Goal: Check status: Check status

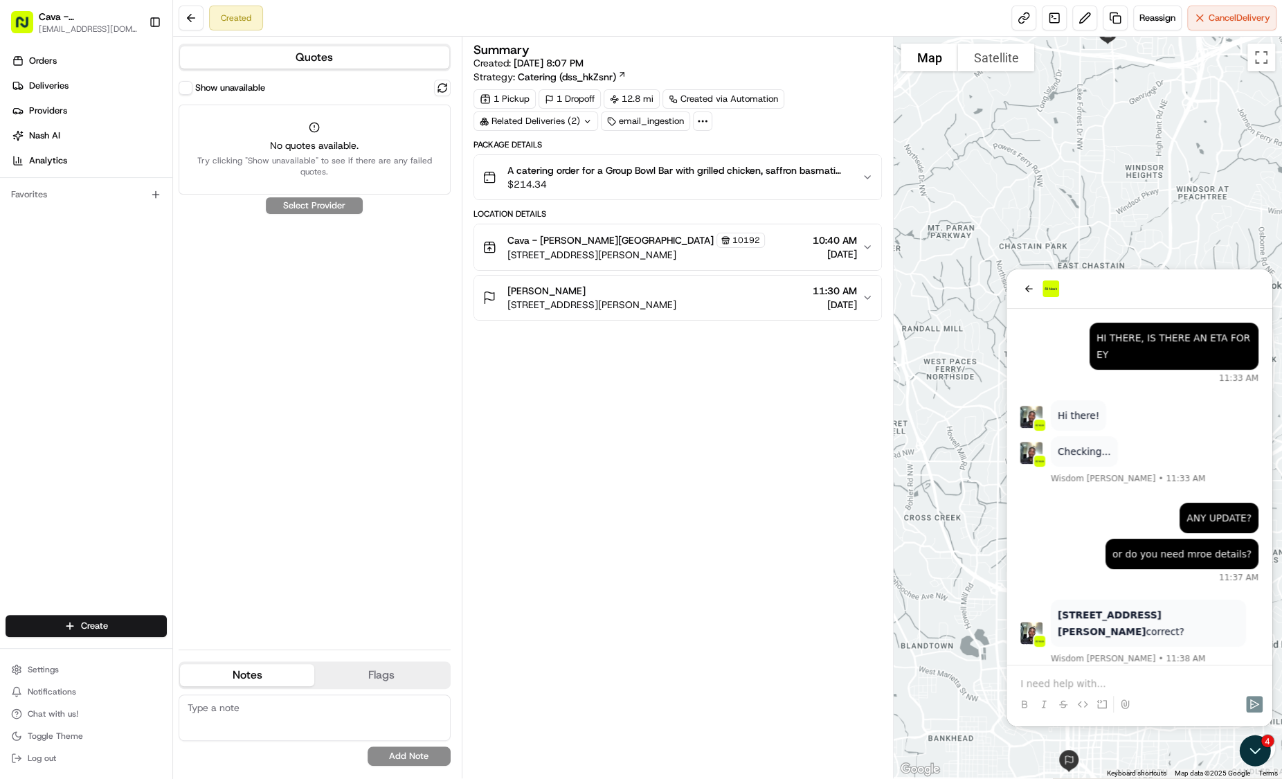
scroll to position [1316, 0]
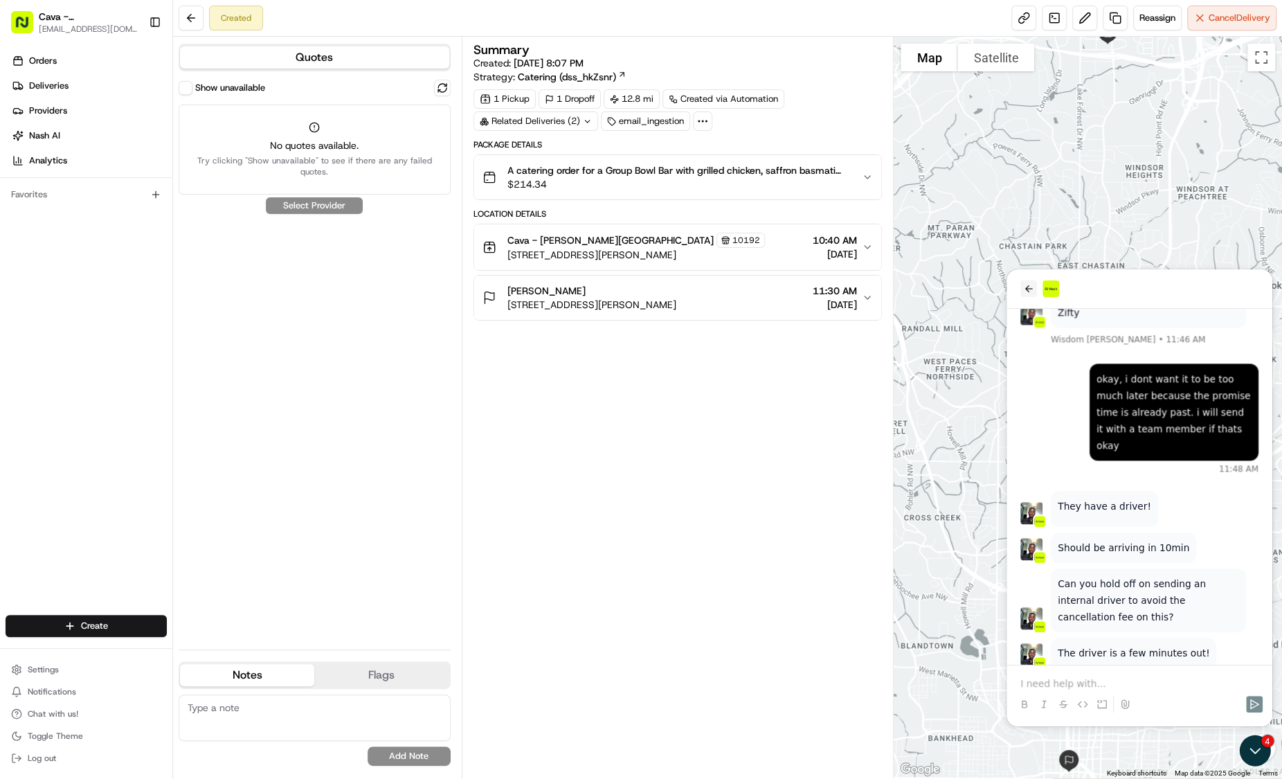
click at [1022, 293] on button "back" at bounding box center [1029, 288] width 17 height 17
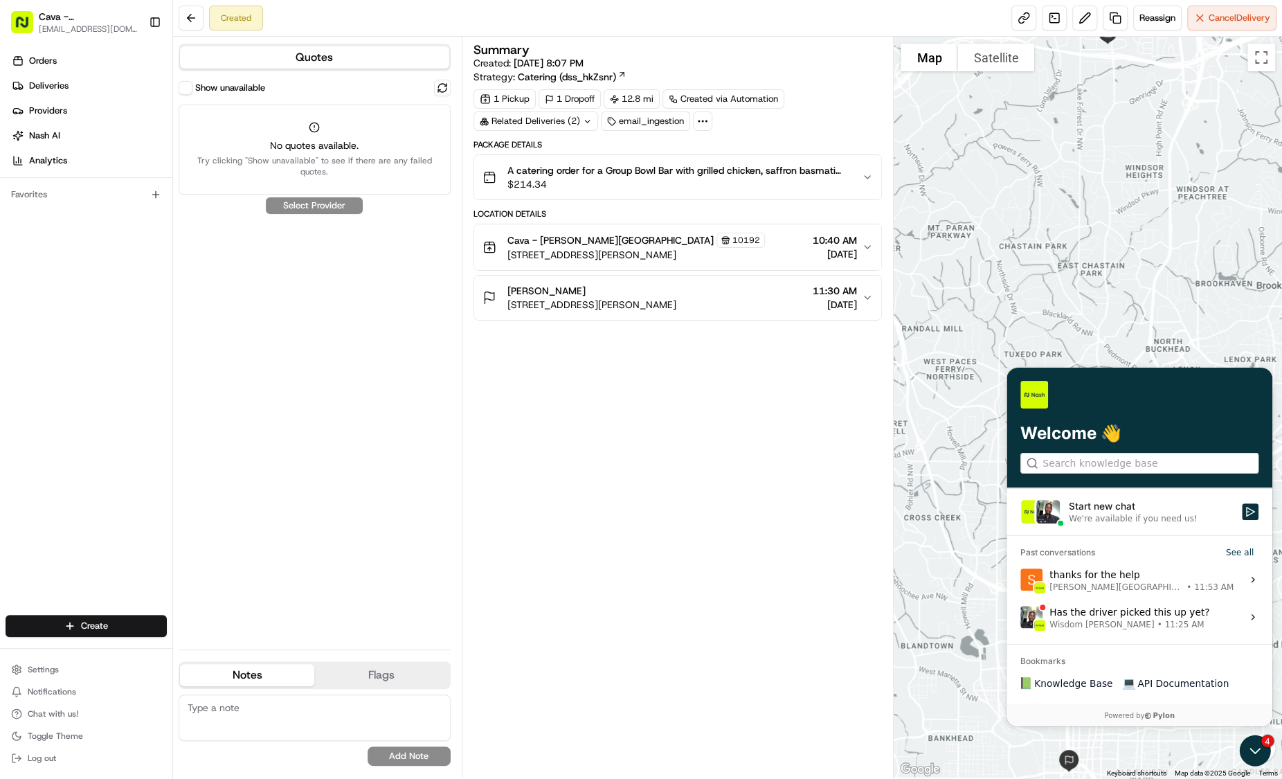
click at [75, 22] on span "Cava - [PERSON_NAME][GEOGRAPHIC_DATA]" at bounding box center [88, 17] width 99 height 14
click at [797, 531] on div "Summary Created: [DATE] 8:07 PM Strategy: Catering (dss_hkZsnr) 1 Pickup 1 Drop…" at bounding box center [678, 408] width 409 height 728
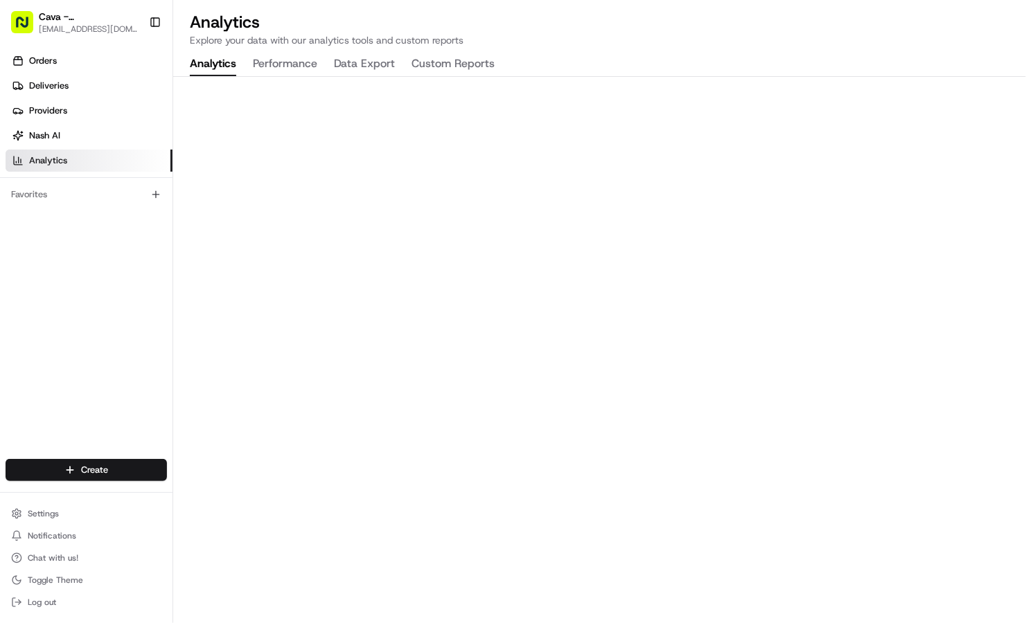
drag, startPoint x: 933, startPoint y: 6, endPoint x: 87, endPoint y: 291, distance: 893.5
click at [87, 291] on div "Orders Deliveries Providers Nash AI Analytics Favorites" at bounding box center [86, 255] width 172 height 423
click at [50, 68] on link "Orders" at bounding box center [89, 61] width 167 height 22
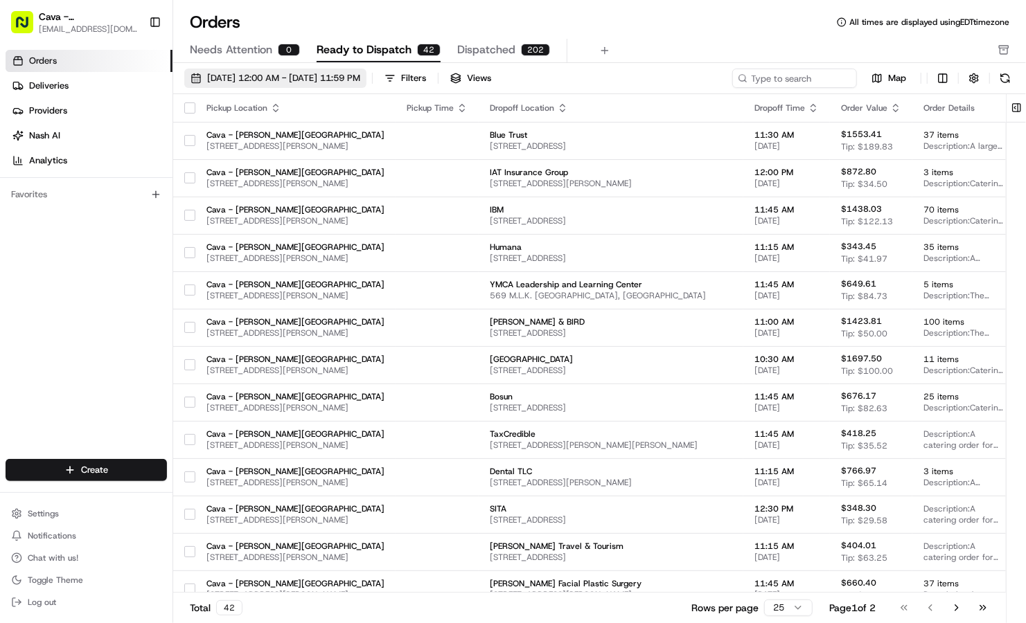
click at [236, 85] on button "08/01/2025 12:00 AM - 08/31/2025 11:59 PM" at bounding box center [275, 78] width 182 height 19
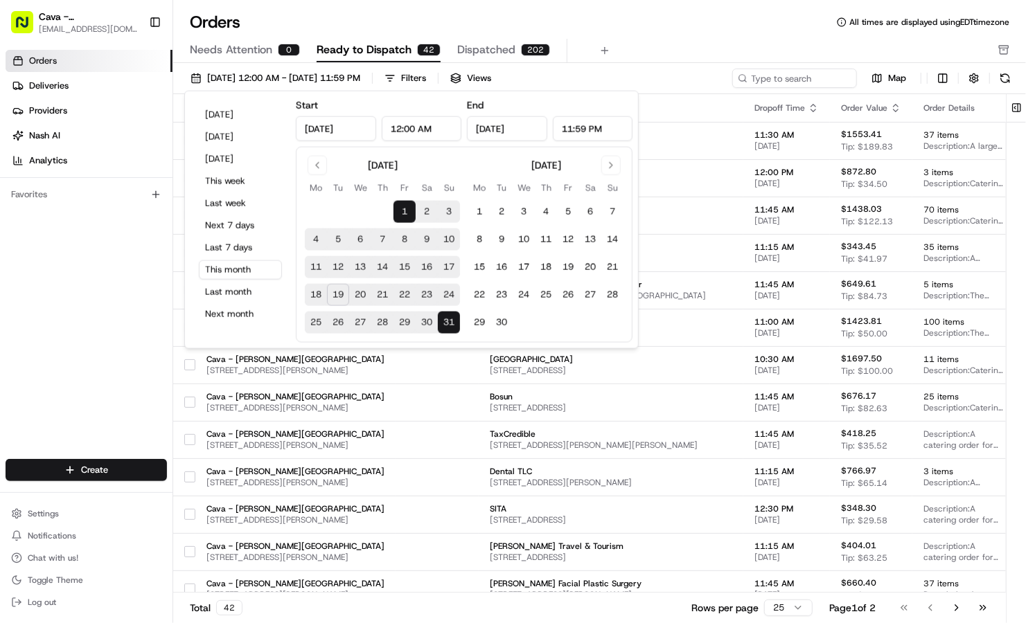
click at [359, 294] on button "20" at bounding box center [360, 295] width 22 height 22
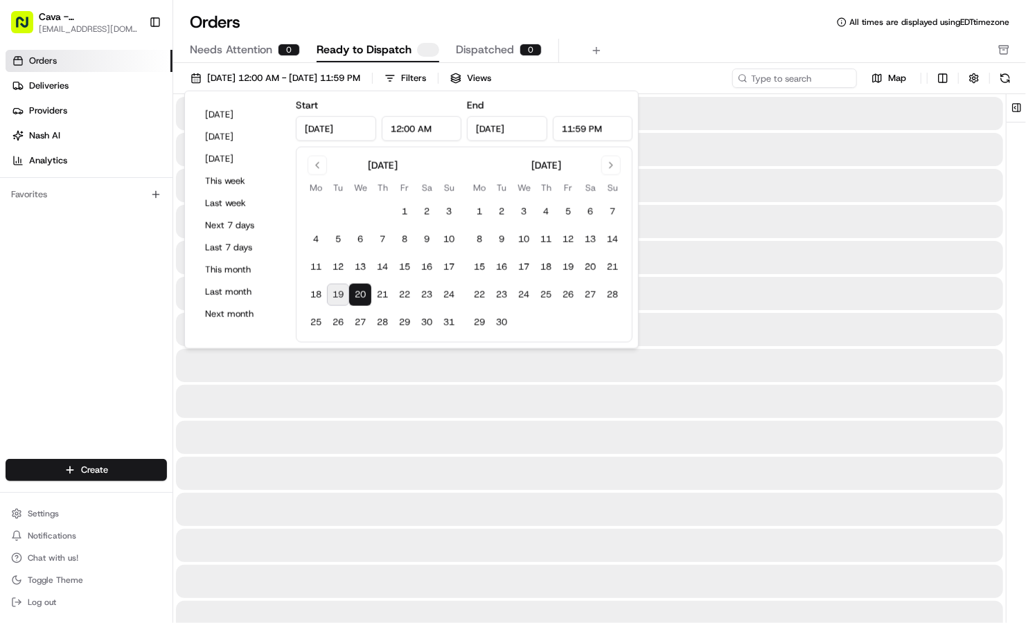
type input "Aug 20, 2025"
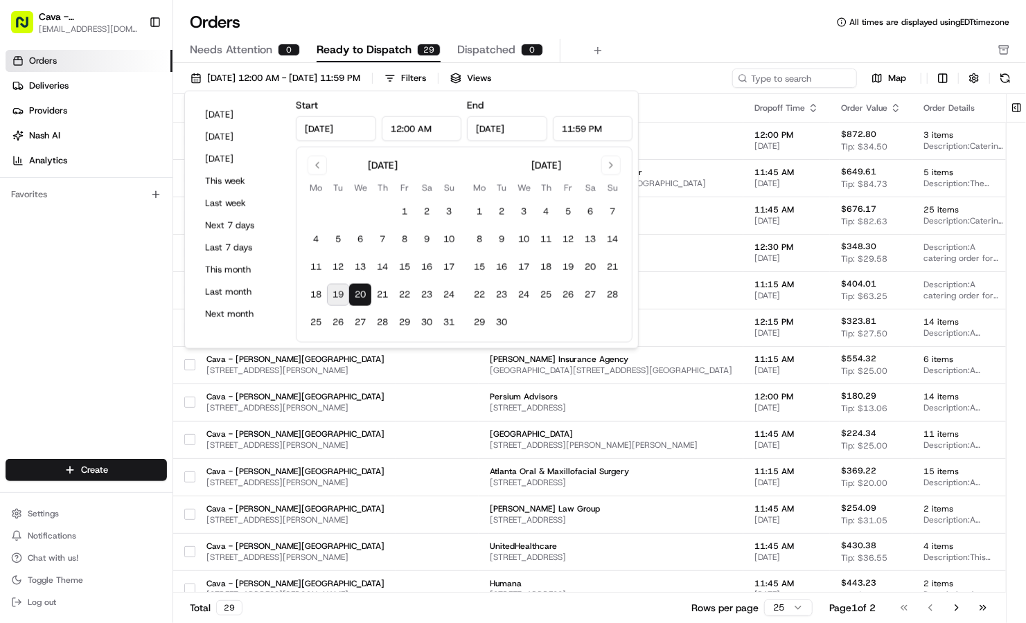
click at [450, 33] on div "Orders All times are displayed using EDT timezone Needs Attention 0 Ready to Di…" at bounding box center [599, 37] width 852 height 52
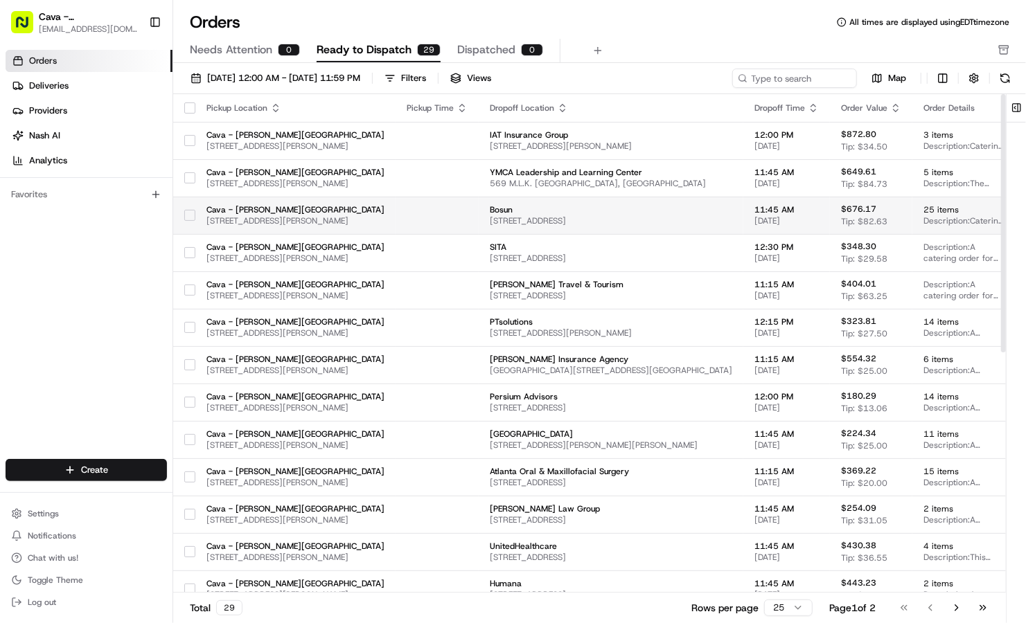
scroll to position [1, 0]
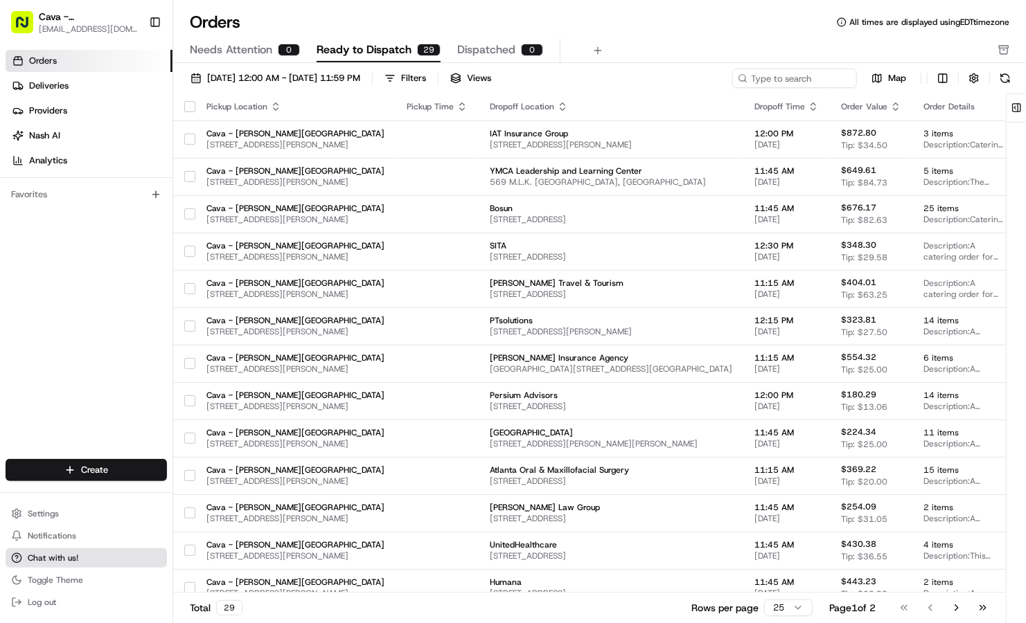
click at [30, 553] on span "Chat with us!" at bounding box center [53, 558] width 51 height 11
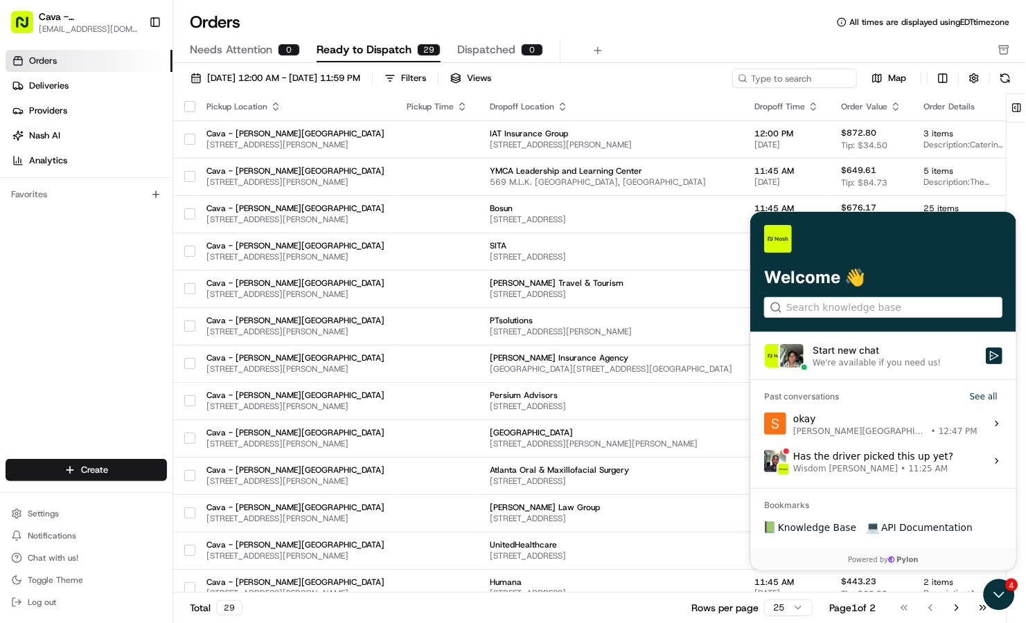
click at [859, 369] on label "Start new chat We're available if you need us!" at bounding box center [882, 355] width 266 height 47
click at [985, 364] on button "Start new chat We're available if you need us!" at bounding box center [993, 355] width 17 height 17
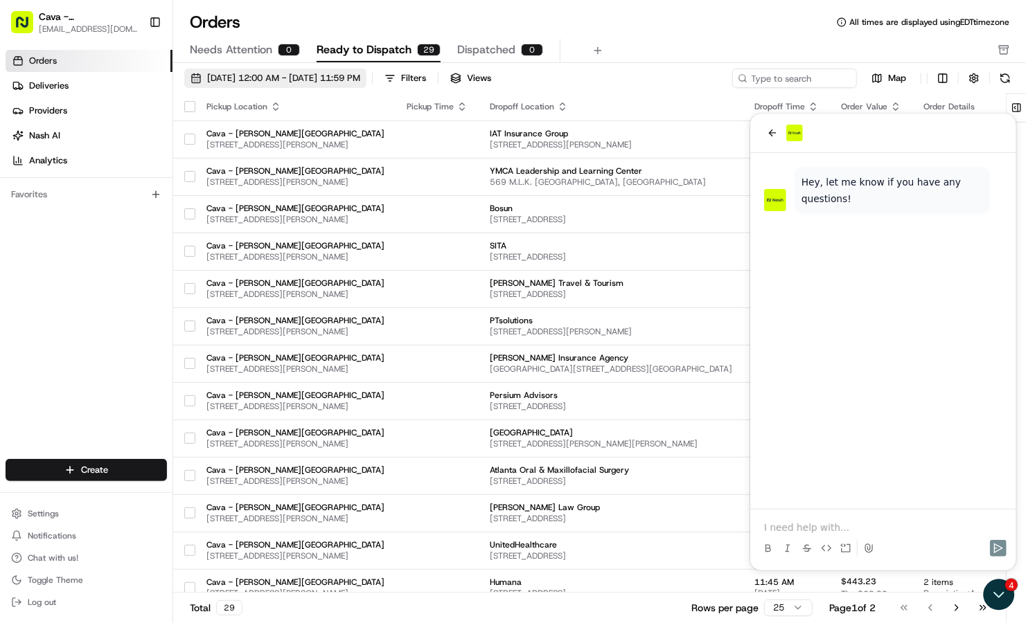
click at [260, 69] on button "08/20/2025 12:00 AM - 08/20/2025 11:59 PM" at bounding box center [275, 78] width 182 height 19
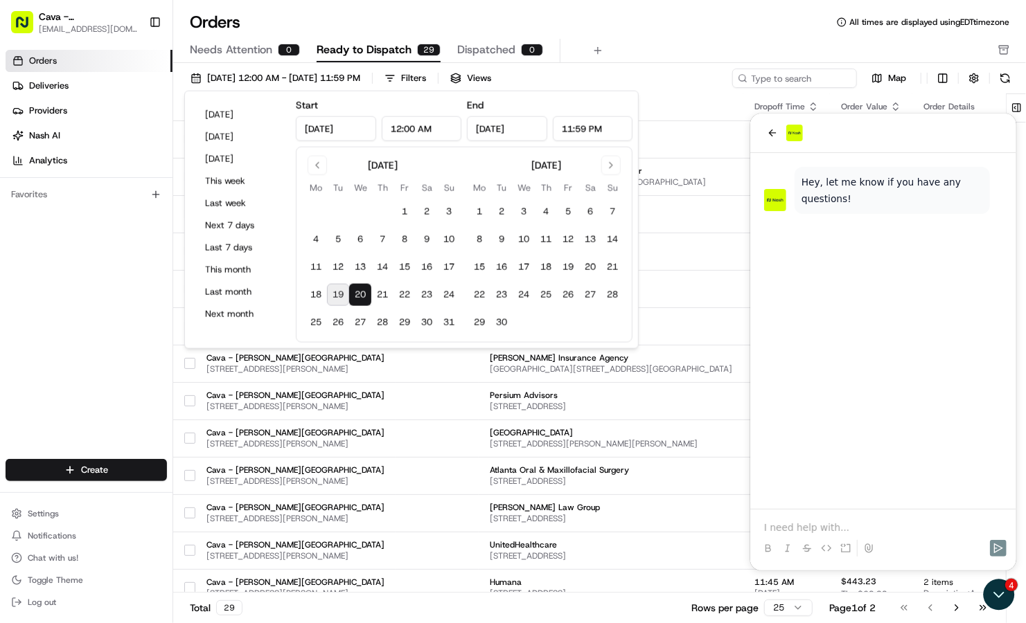
click at [336, 294] on button "19" at bounding box center [338, 295] width 22 height 22
type input "Aug 19, 2025"
click at [774, 132] on icon "back" at bounding box center [771, 132] width 11 height 11
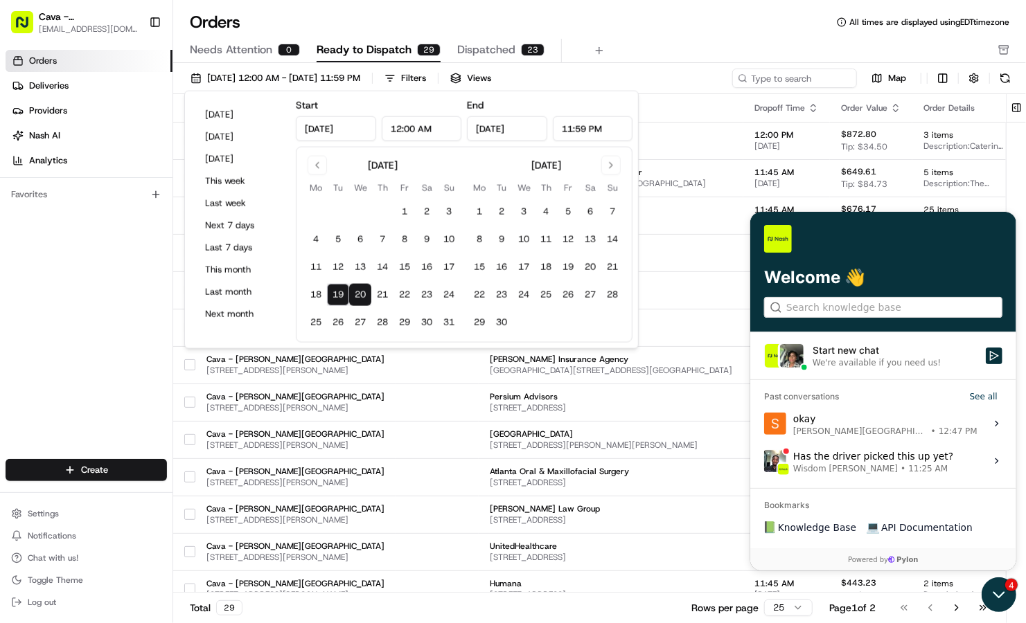
click at [1008, 593] on icon "Open customer support" at bounding box center [998, 594] width 35 height 35
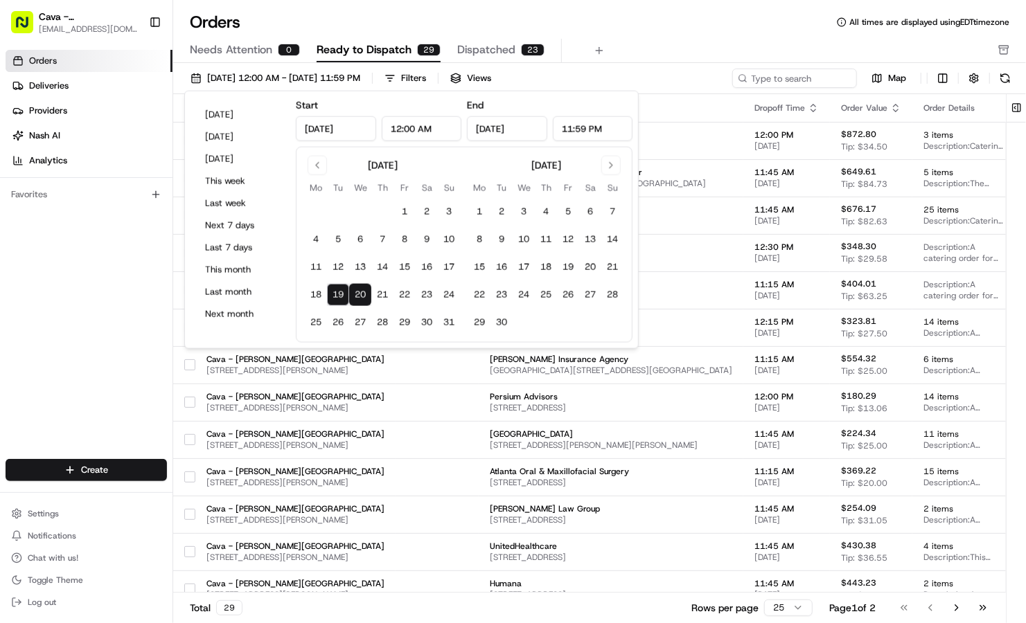
click at [340, 287] on button "19" at bounding box center [338, 295] width 22 height 22
type input "Aug 19, 2025"
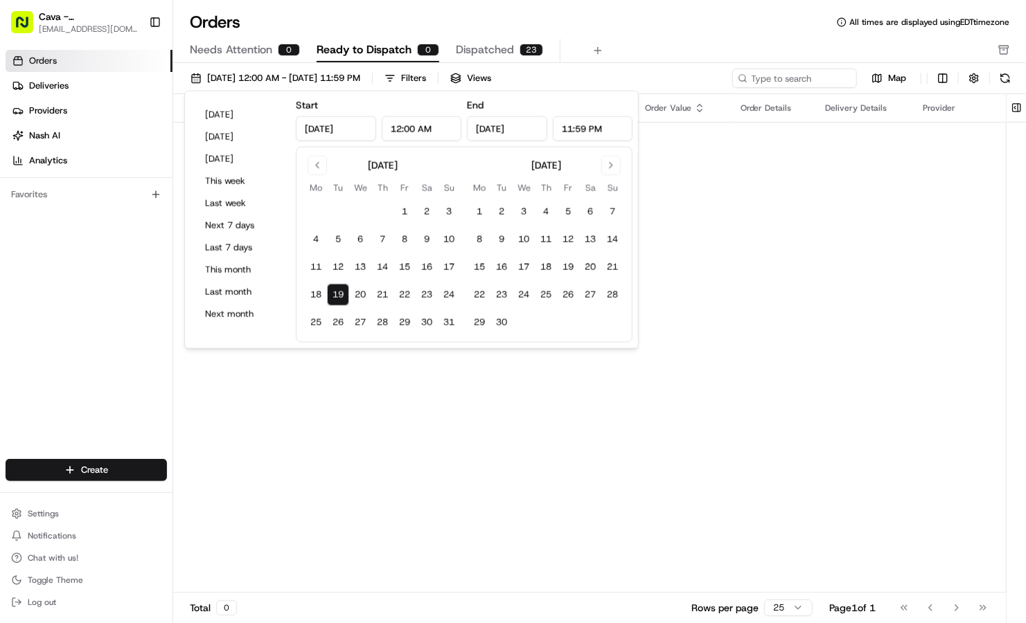
click at [614, 26] on div "Orders All times are displayed using EDT timezone" at bounding box center [599, 22] width 852 height 22
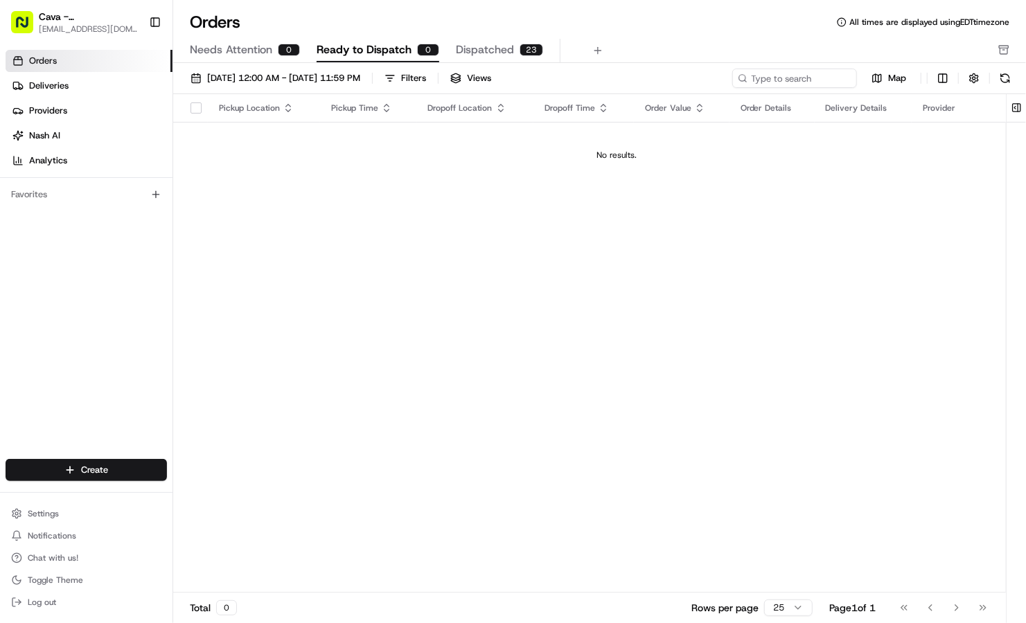
click at [459, 53] on span "Dispatched" at bounding box center [485, 50] width 58 height 17
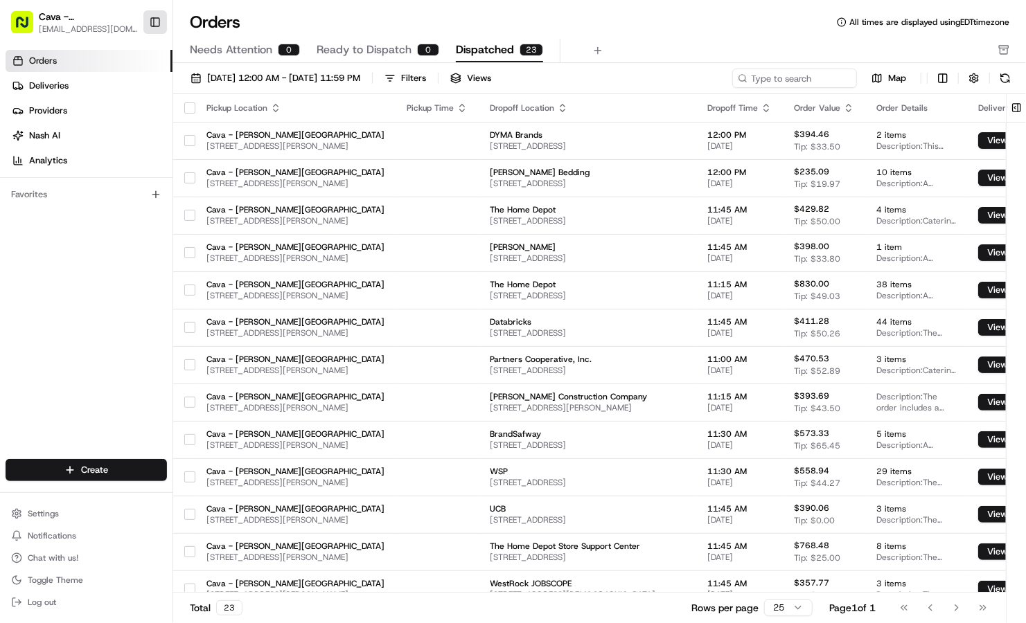
click at [161, 20] on button "Toggle Sidebar" at bounding box center [155, 22] width 24 height 24
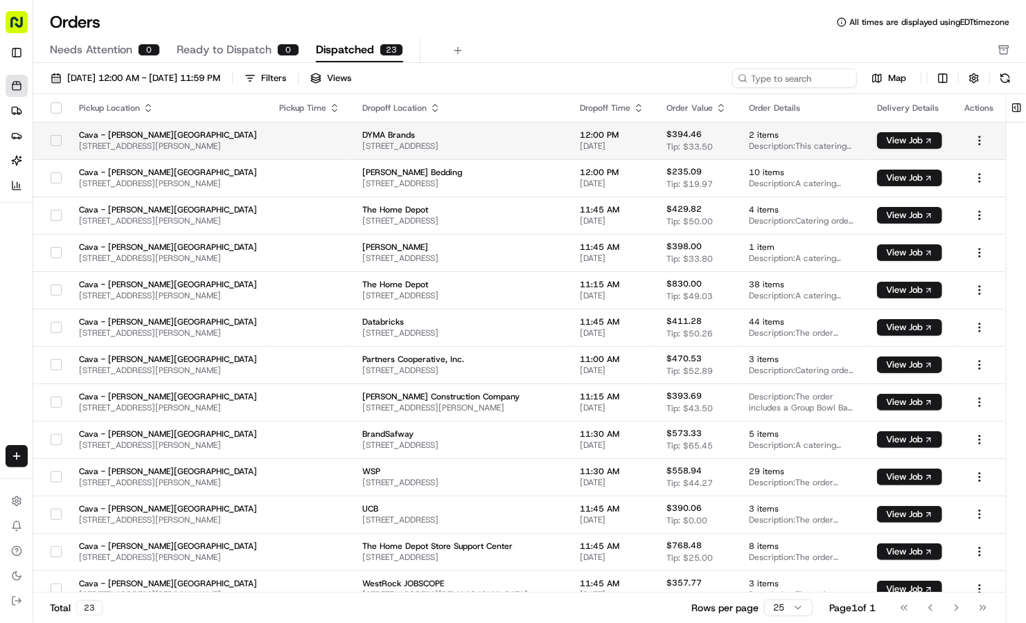
click at [477, 153] on td "DYMA Brands 2000 Riveredge Pkwy, Atlanta, GA 30328, USA" at bounding box center [459, 140] width 217 height 37
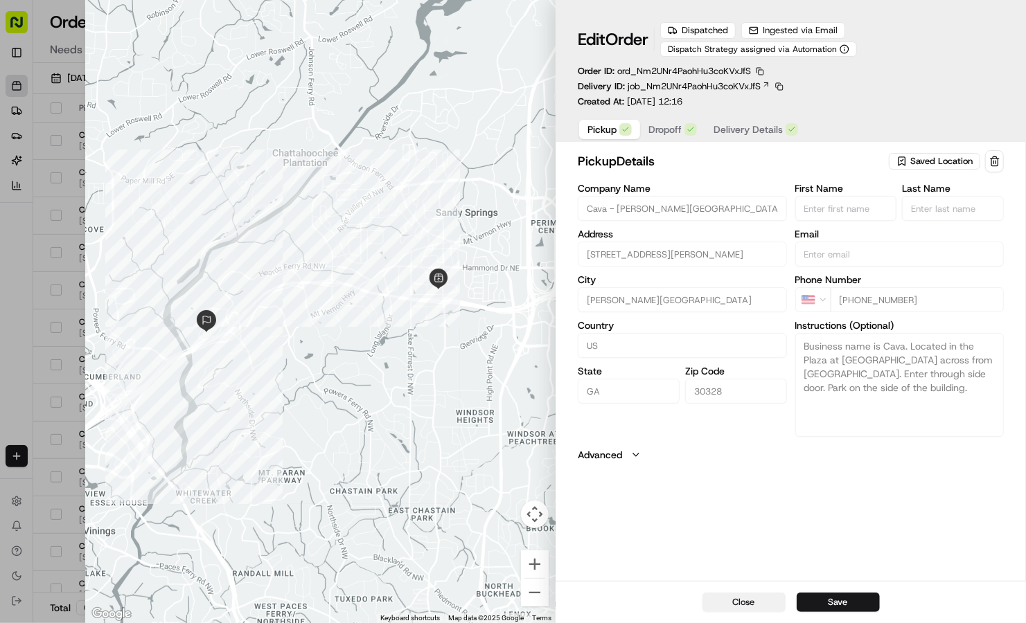
click at [756, 608] on button "Close" at bounding box center [743, 602] width 83 height 19
type input "+1"
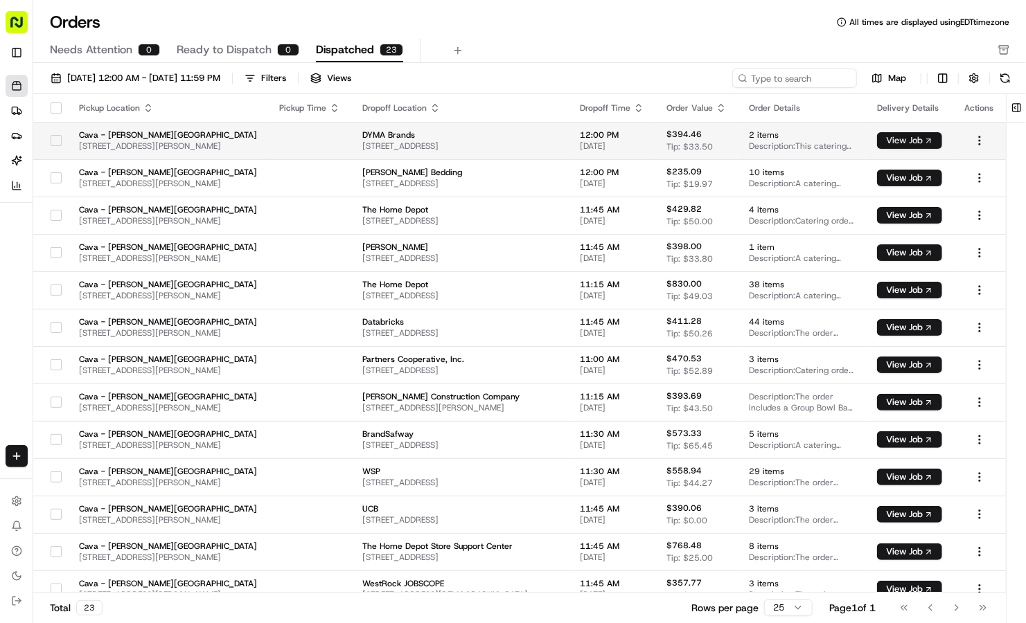
click at [904, 141] on button "View Job" at bounding box center [909, 140] width 65 height 17
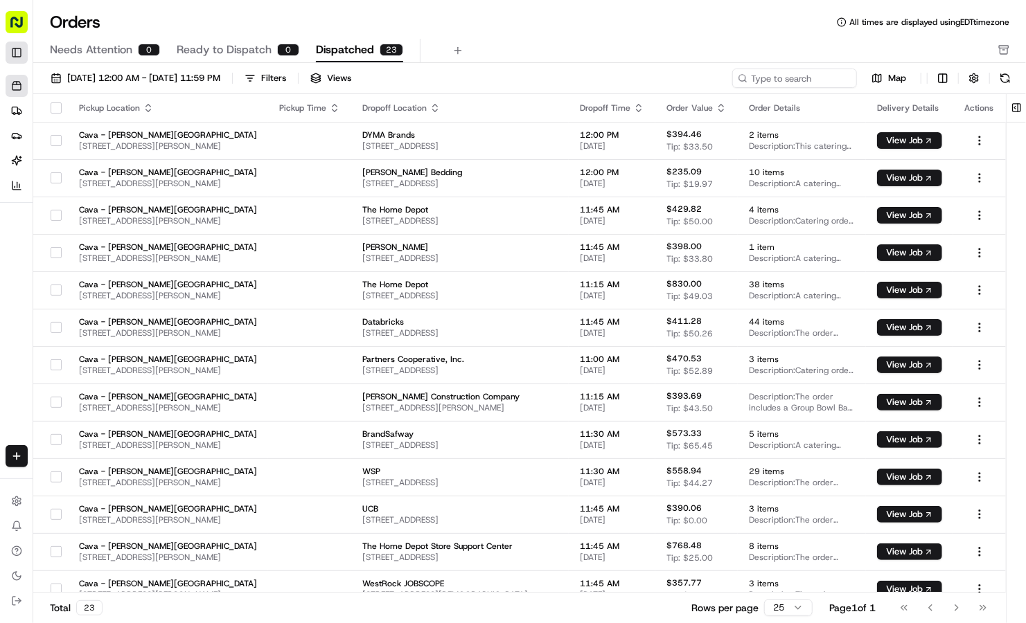
click at [16, 50] on button "Toggle Sidebar" at bounding box center [17, 53] width 22 height 22
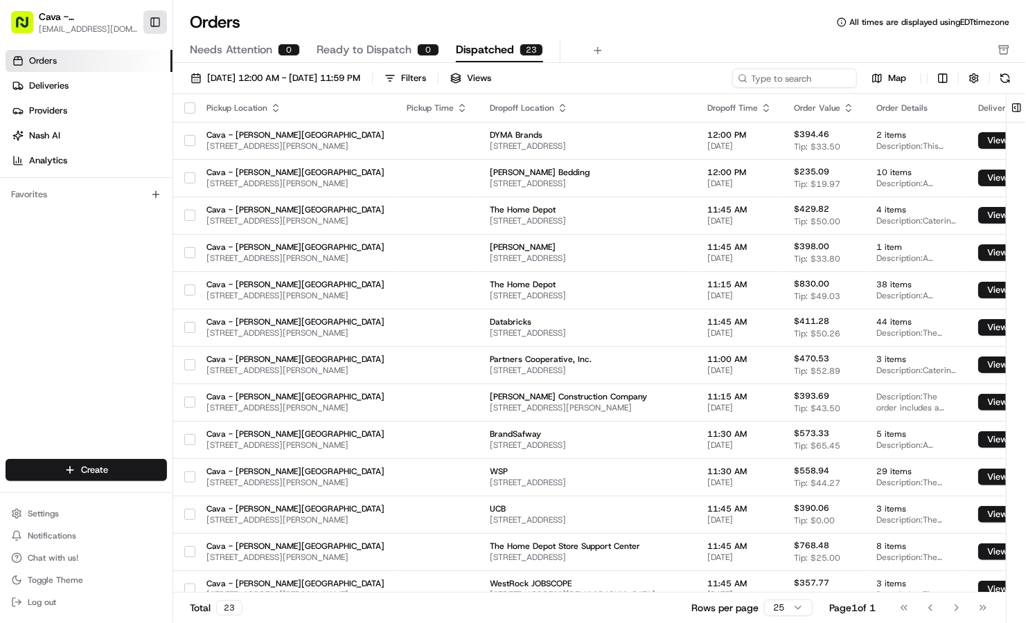
click at [16, 50] on link "Orders" at bounding box center [89, 61] width 167 height 22
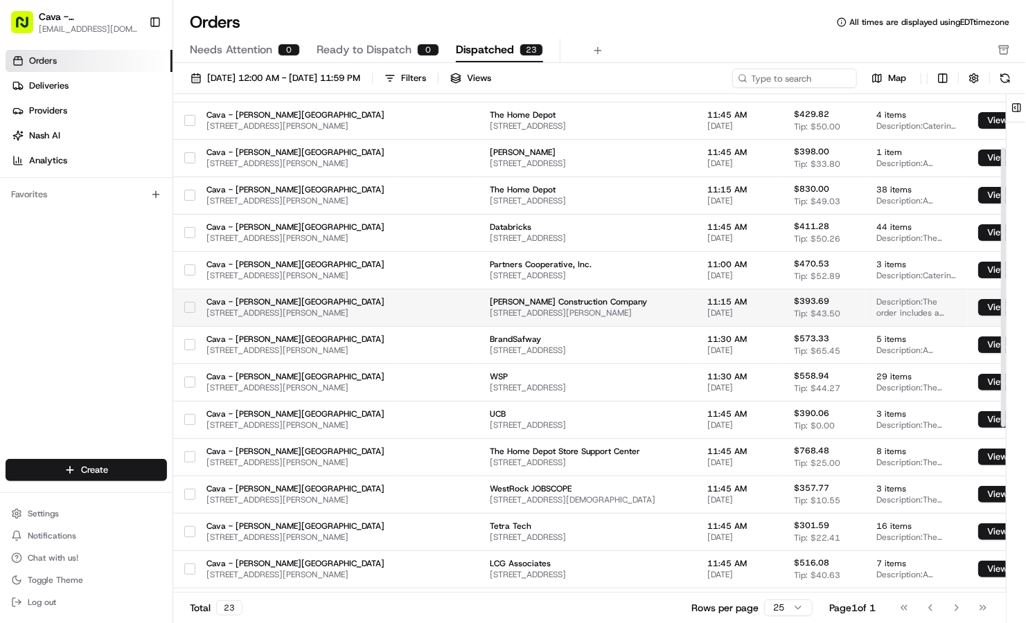
scroll to position [95, 116]
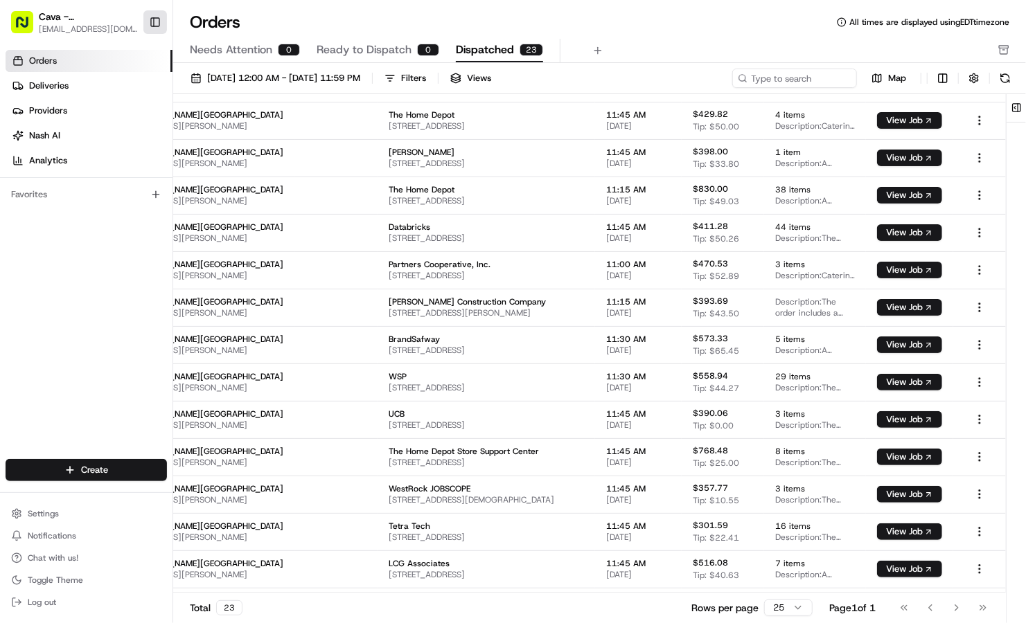
click at [147, 30] on button "Toggle Sidebar" at bounding box center [155, 22] width 24 height 24
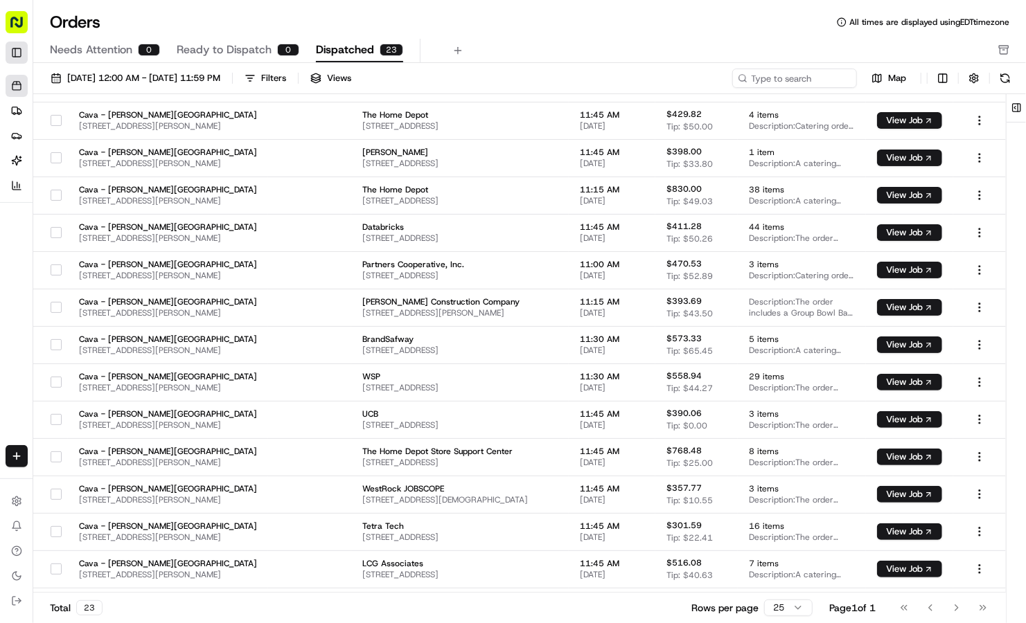
scroll to position [95, 0]
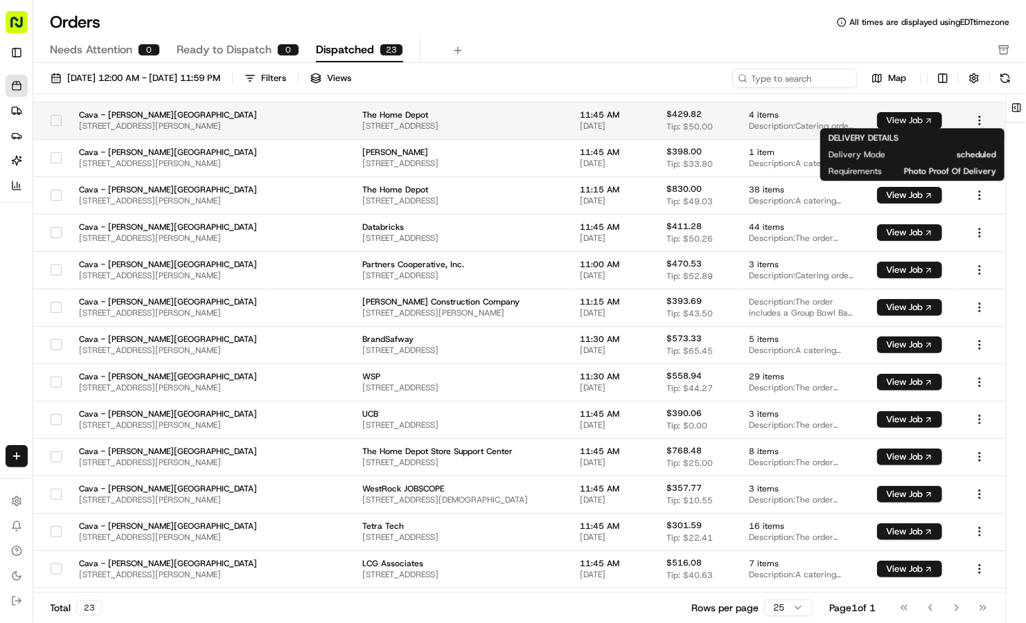
click at [927, 123] on button "View Job" at bounding box center [909, 120] width 65 height 17
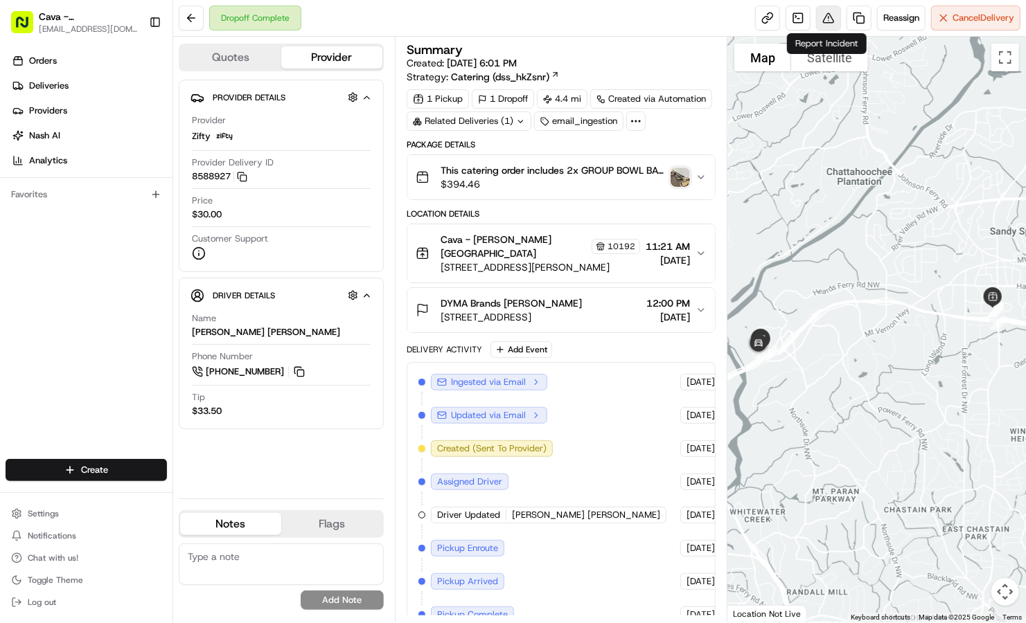
click at [824, 25] on button at bounding box center [828, 18] width 25 height 25
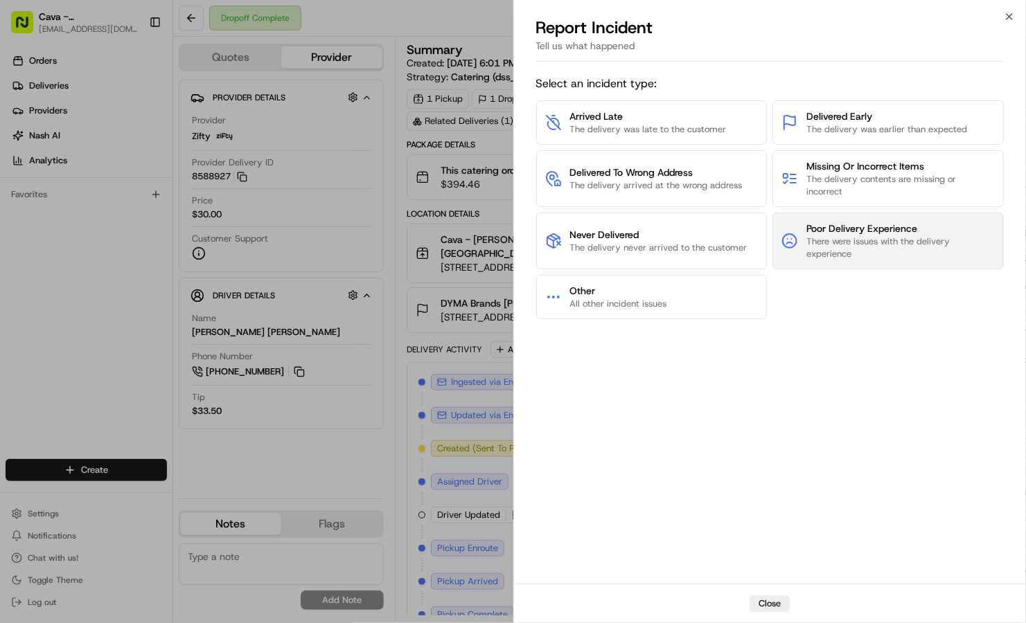
click at [815, 241] on span "There were issues with the delivery experience" at bounding box center [900, 247] width 188 height 25
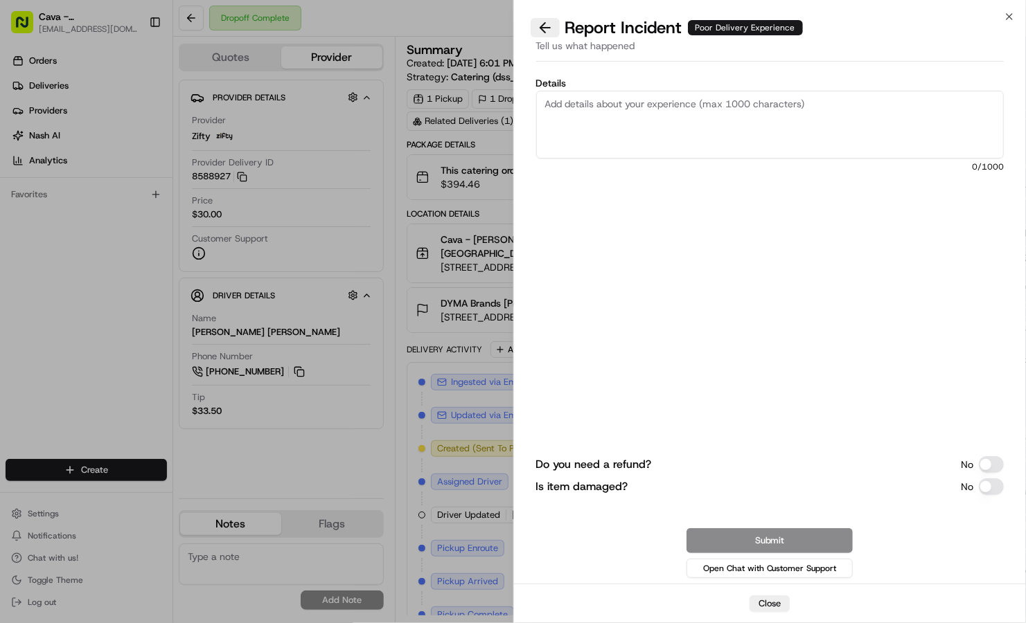
click at [541, 25] on button at bounding box center [544, 27] width 29 height 19
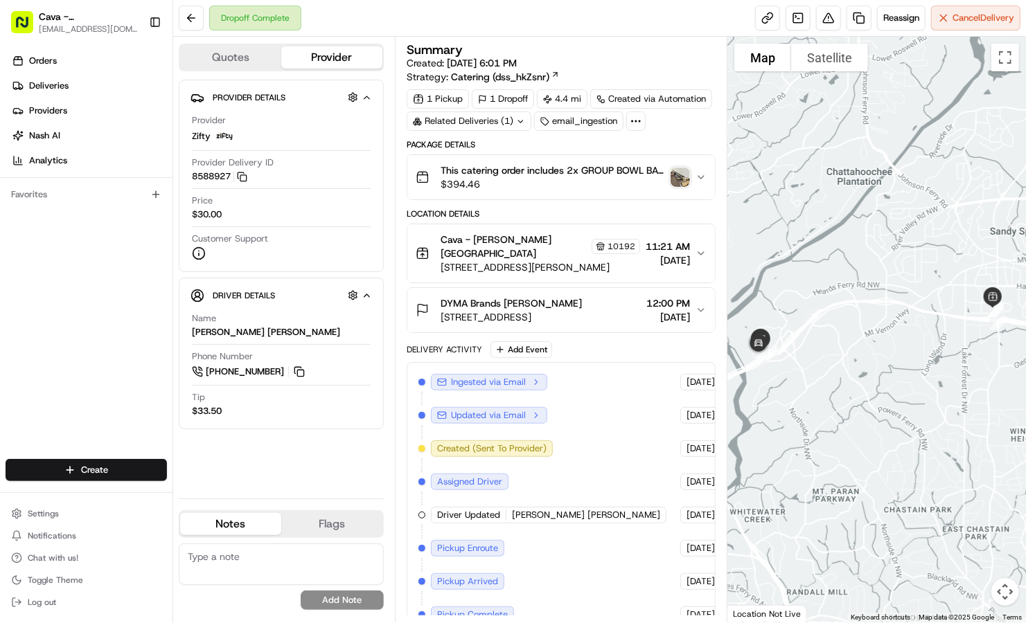
click at [465, 19] on div "Dropoff Complete Reassign Cancel Delivery" at bounding box center [599, 18] width 852 height 37
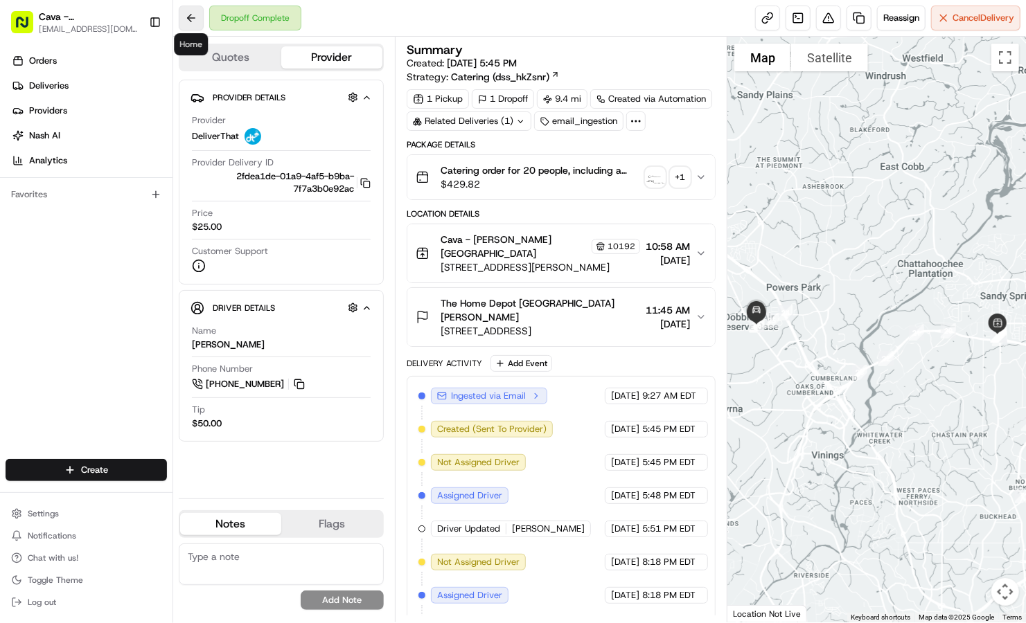
click at [186, 26] on button at bounding box center [191, 18] width 25 height 25
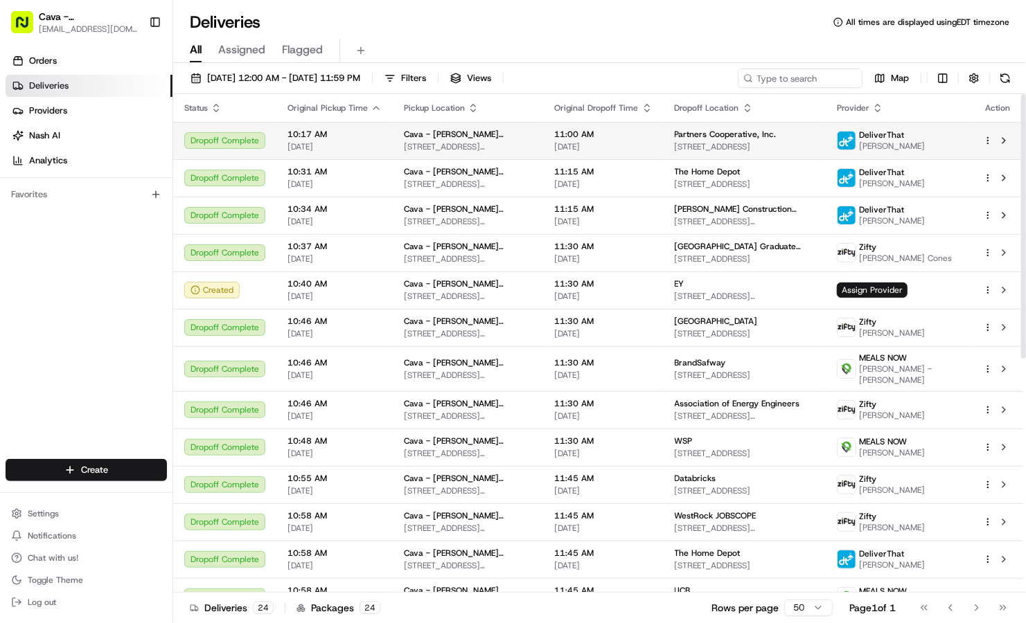
click at [963, 144] on td "DeliverThat Fredy Yara" at bounding box center [898, 140] width 146 height 37
